Goal: Transaction & Acquisition: Purchase product/service

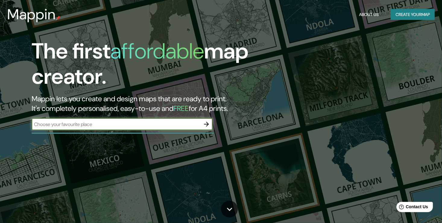
click at [206, 125] on icon "button" at bounding box center [206, 124] width 7 height 7
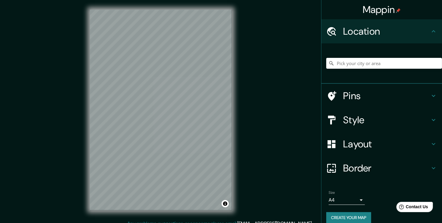
click at [410, 28] on h4 "Location" at bounding box center [386, 31] width 87 height 12
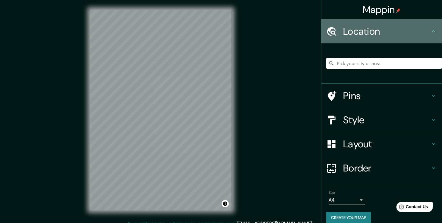
click at [432, 31] on icon at bounding box center [434, 31] width 4 height 2
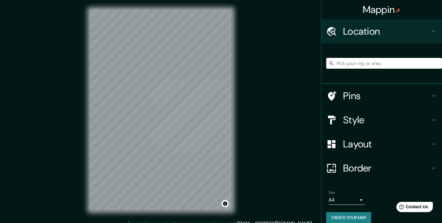
click at [391, 65] on input "Pick your city or area" at bounding box center [385, 63] width 116 height 11
click at [420, 64] on input "[GEOGRAPHIC_DATA][PERSON_NAME], [PERSON_NAME][GEOGRAPHIC_DATA], [GEOGRAPHIC_DAT…" at bounding box center [385, 63] width 116 height 11
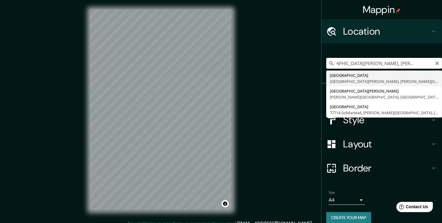
scroll to position [0, 21]
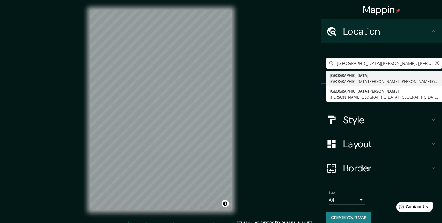
type input "[GEOGRAPHIC_DATA] [GEOGRAPHIC_DATA][PERSON_NAME], [PERSON_NAME][GEOGRAPHIC_DATA…"
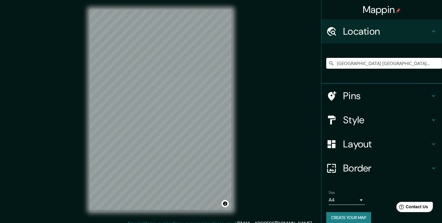
scroll to position [0, 0]
click at [430, 145] on icon at bounding box center [433, 144] width 7 height 7
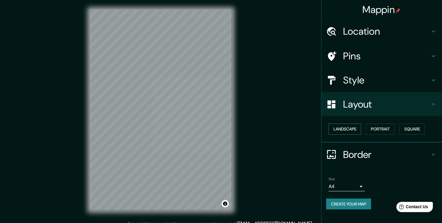
click at [352, 129] on button "Landscape" at bounding box center [345, 129] width 33 height 11
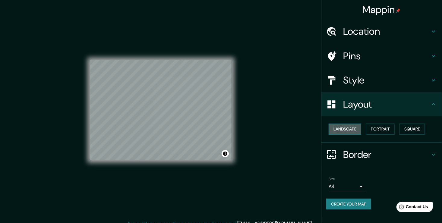
click at [356, 129] on button "Landscape" at bounding box center [345, 129] width 33 height 11
click at [383, 128] on button "Portrait" at bounding box center [380, 129] width 29 height 11
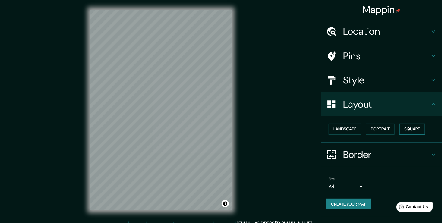
click at [414, 129] on button "Square" at bounding box center [412, 129] width 25 height 11
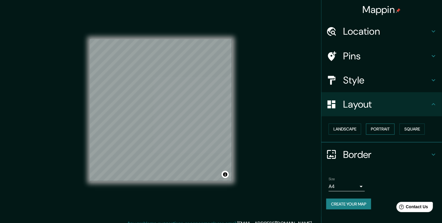
click at [388, 129] on button "Portrait" at bounding box center [380, 129] width 29 height 11
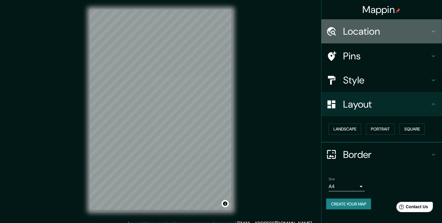
click at [433, 31] on icon at bounding box center [434, 31] width 4 height 2
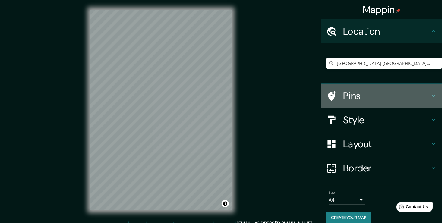
click at [430, 93] on icon at bounding box center [433, 95] width 7 height 7
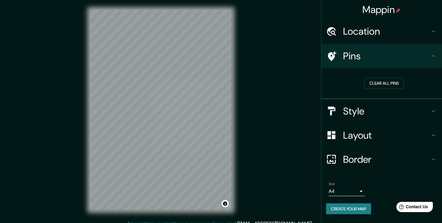
click at [430, 113] on icon at bounding box center [433, 111] width 7 height 7
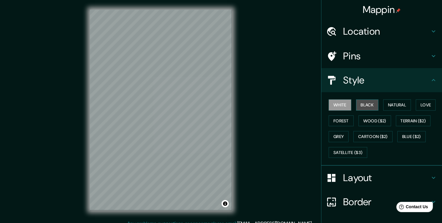
click at [370, 106] on button "Black" at bounding box center [367, 105] width 23 height 11
click at [387, 104] on button "Natural" at bounding box center [398, 105] width 28 height 11
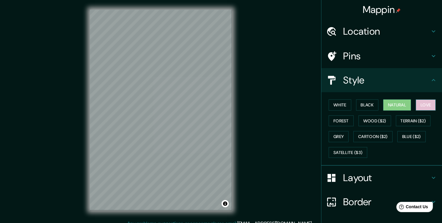
click at [424, 103] on button "Love" at bounding box center [426, 105] width 20 height 11
click at [340, 121] on button "Forest" at bounding box center [341, 121] width 25 height 11
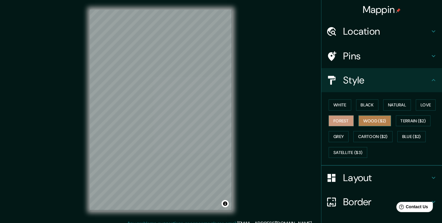
click at [363, 121] on button "Wood ($2)" at bounding box center [375, 121] width 33 height 11
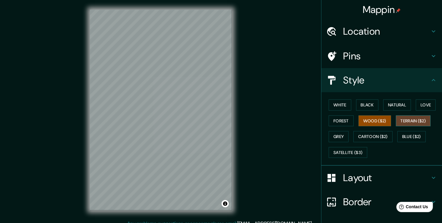
click at [409, 122] on button "Terrain ($2)" at bounding box center [413, 121] width 35 height 11
click at [334, 136] on button "Grey" at bounding box center [339, 136] width 20 height 11
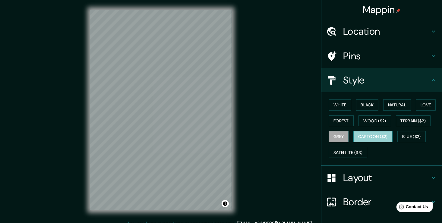
click at [373, 139] on button "Cartoon ($2)" at bounding box center [373, 136] width 39 height 11
click at [402, 139] on button "Blue ($2)" at bounding box center [412, 136] width 28 height 11
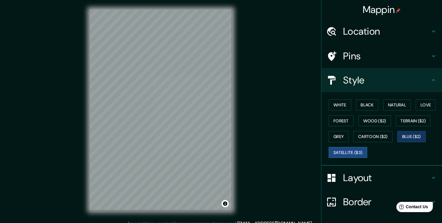
click at [343, 152] on button "Satellite ($3)" at bounding box center [348, 152] width 39 height 11
click at [381, 124] on button "Wood ($2)" at bounding box center [375, 121] width 33 height 11
